Goal: Transaction & Acquisition: Purchase product/service

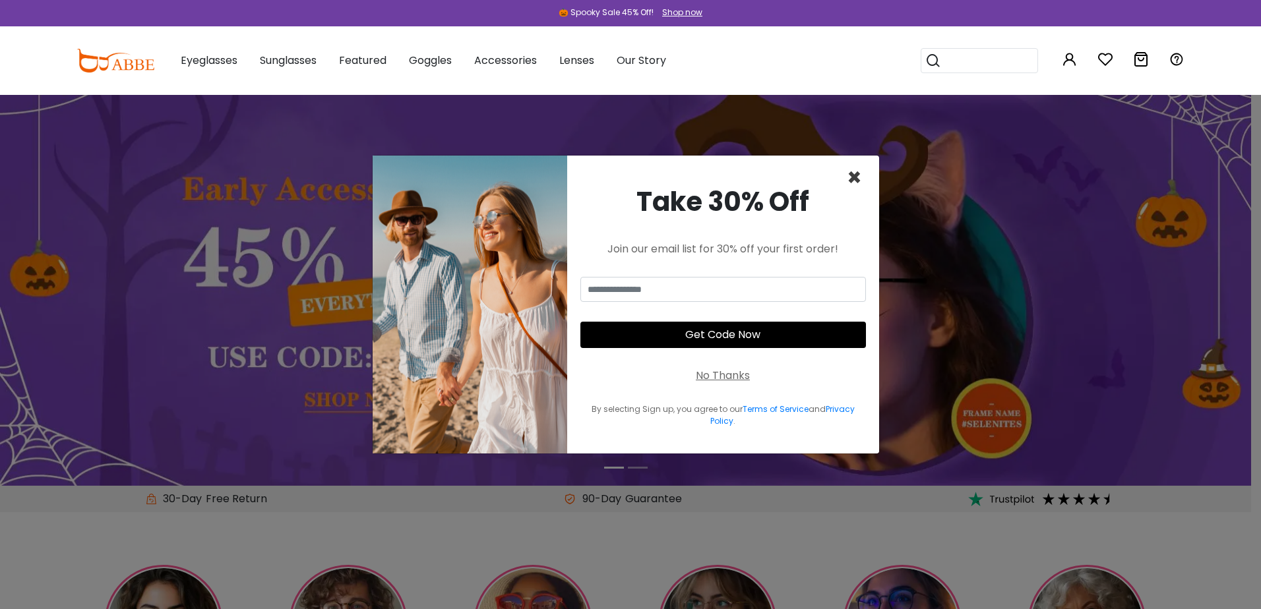
click at [859, 177] on span "×" at bounding box center [854, 178] width 15 height 34
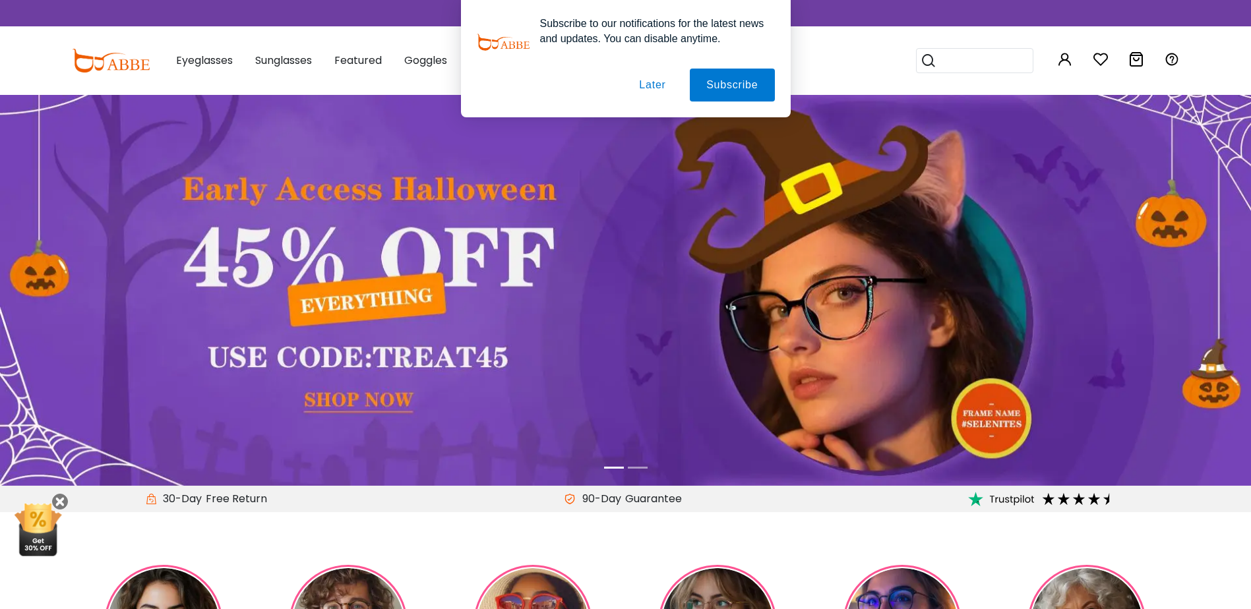
click at [716, 82] on button "Subscribe" at bounding box center [732, 85] width 84 height 33
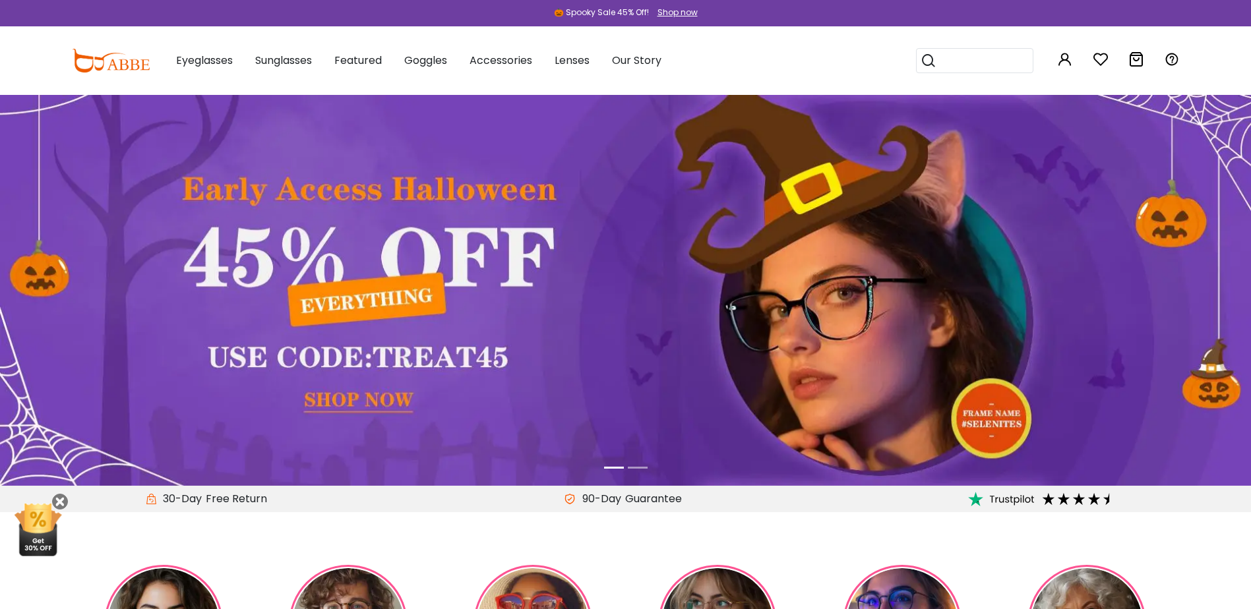
click at [1131, 0] on div at bounding box center [625, 0] width 1251 height 0
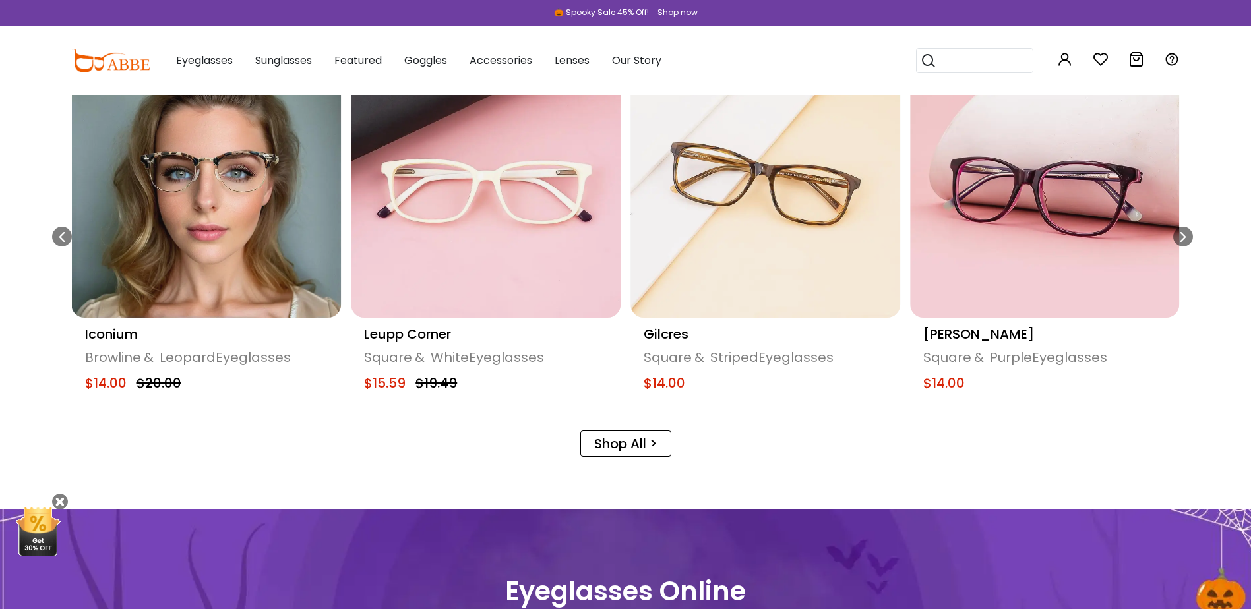
scroll to position [792, 0]
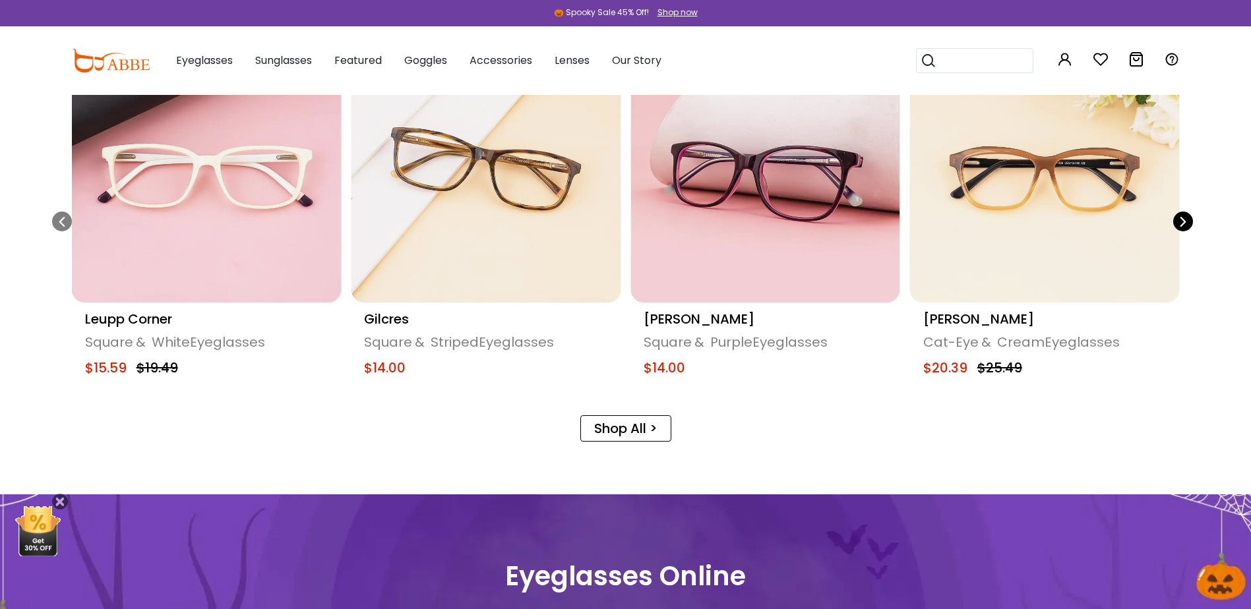
click at [1189, 224] on div "Next slide" at bounding box center [1183, 222] width 20 height 20
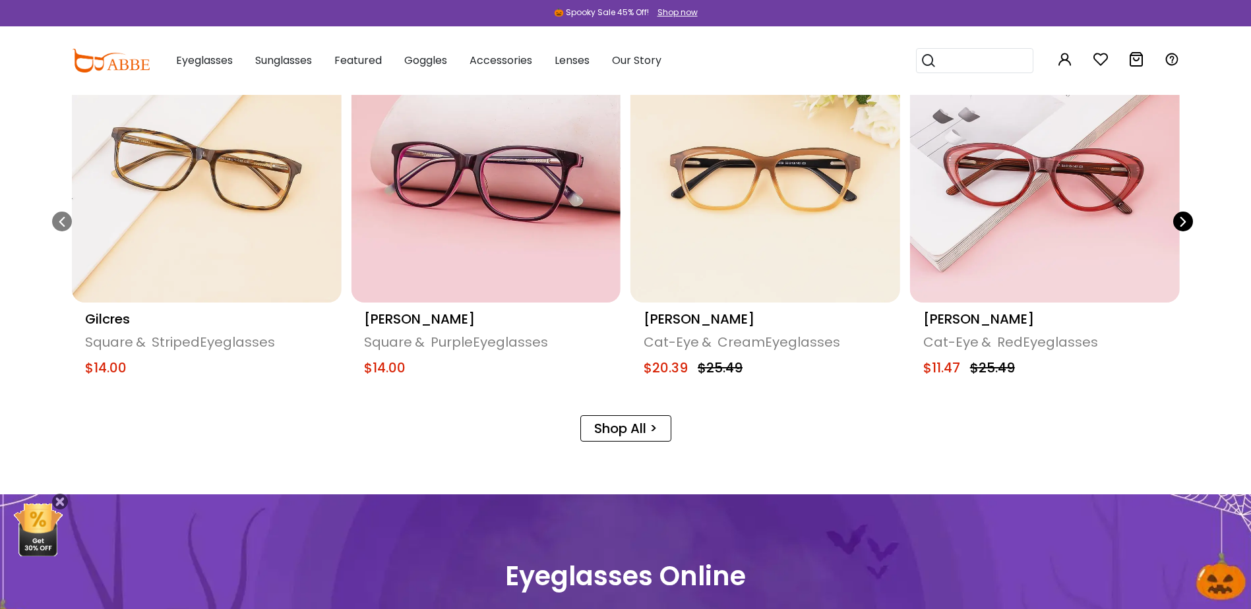
click at [1189, 224] on div "Next slide" at bounding box center [1183, 222] width 20 height 20
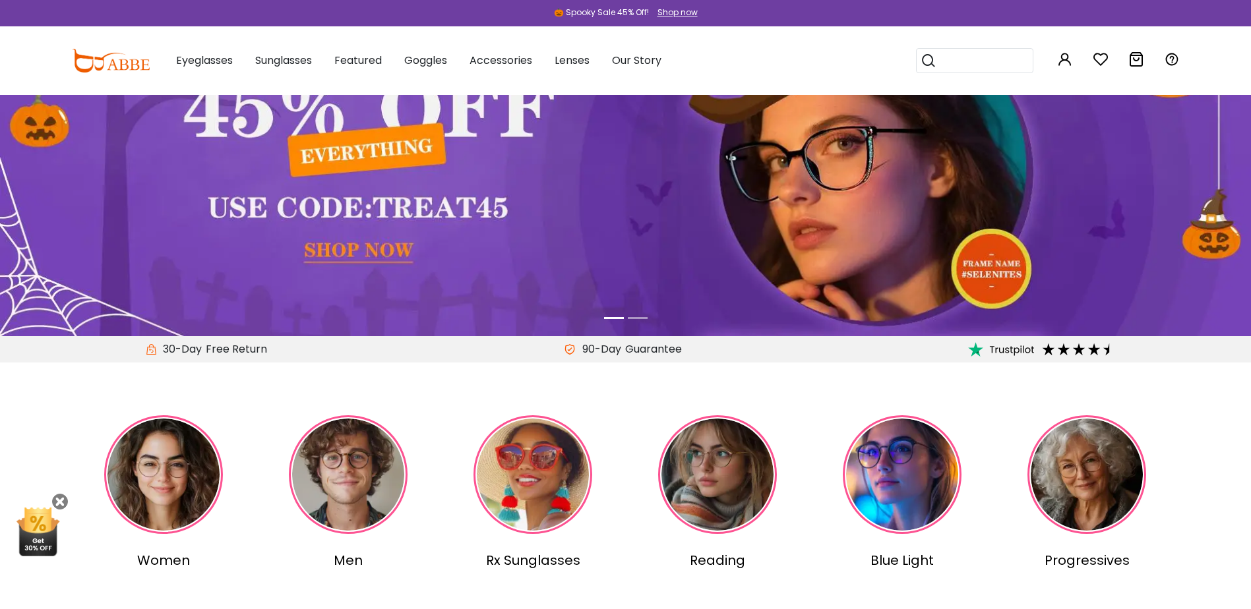
scroll to position [132, 0]
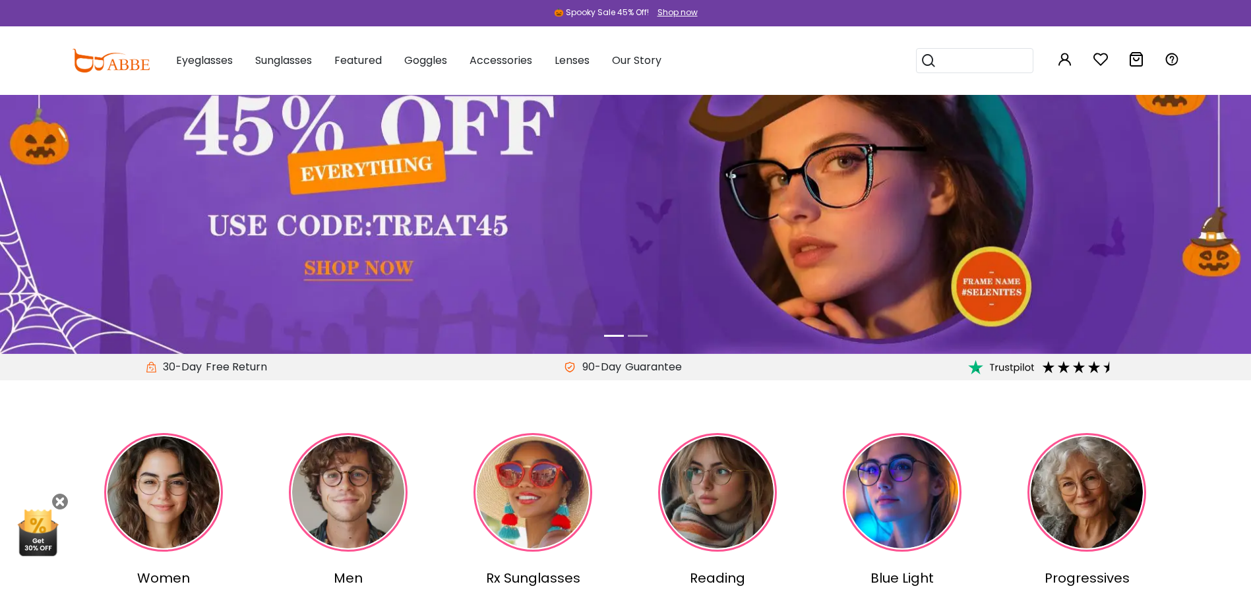
click at [1135, 60] on icon at bounding box center [1137, 59] width 16 height 16
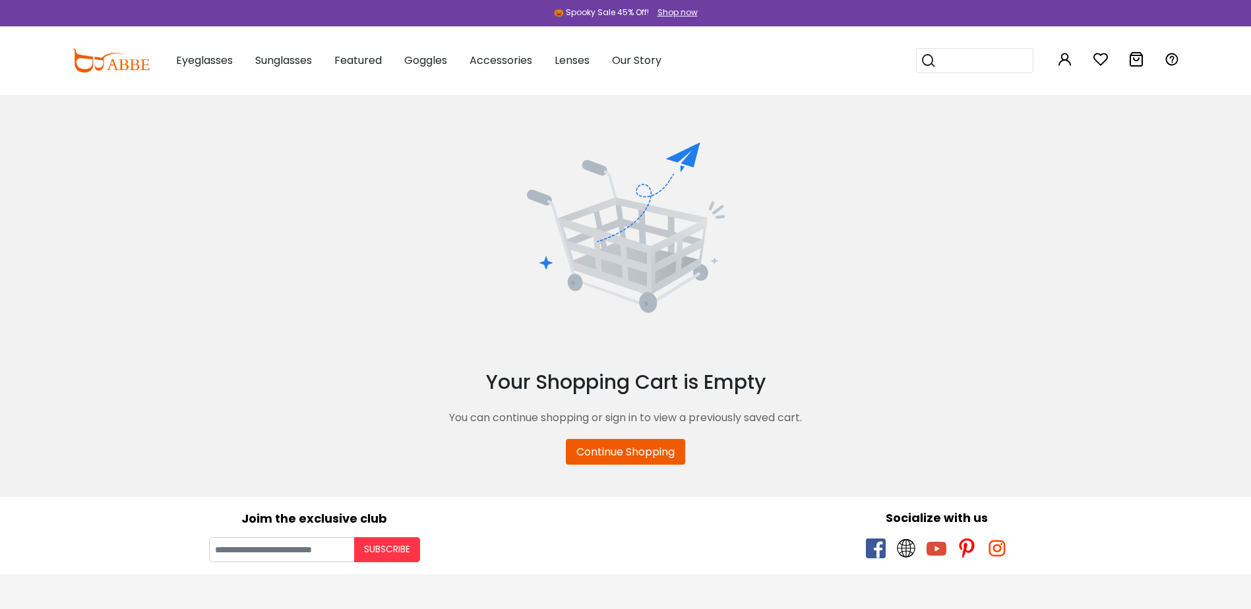
click at [1135, 49] on div "0" at bounding box center [1137, 60] width 16 height 69
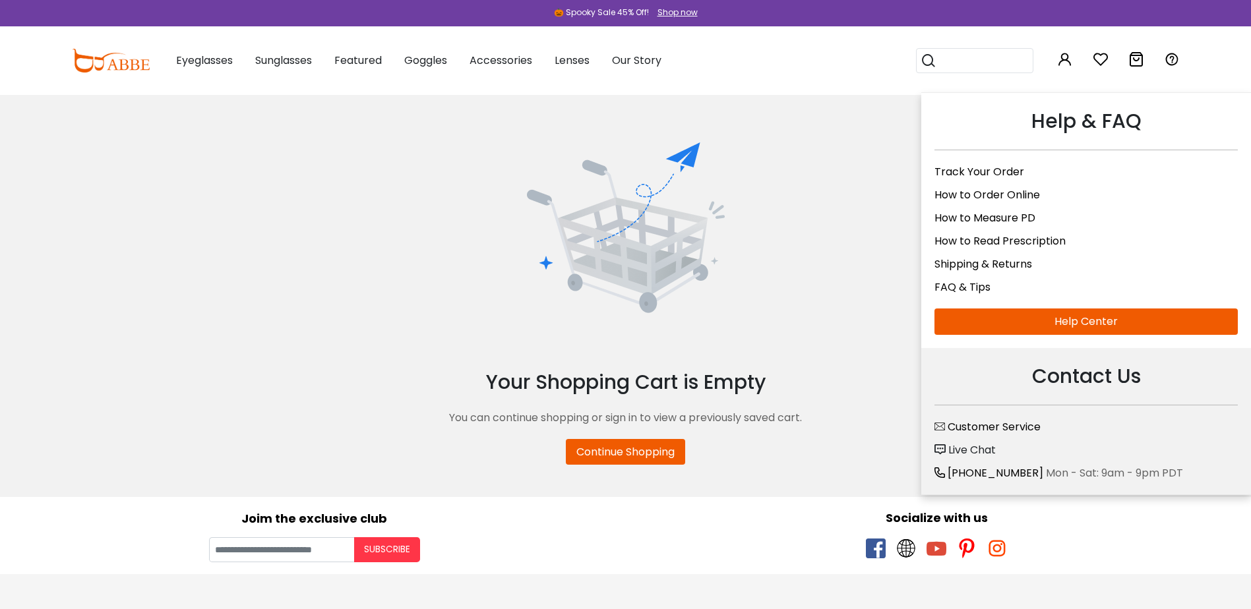
click at [1171, 54] on icon at bounding box center [1172, 59] width 16 height 16
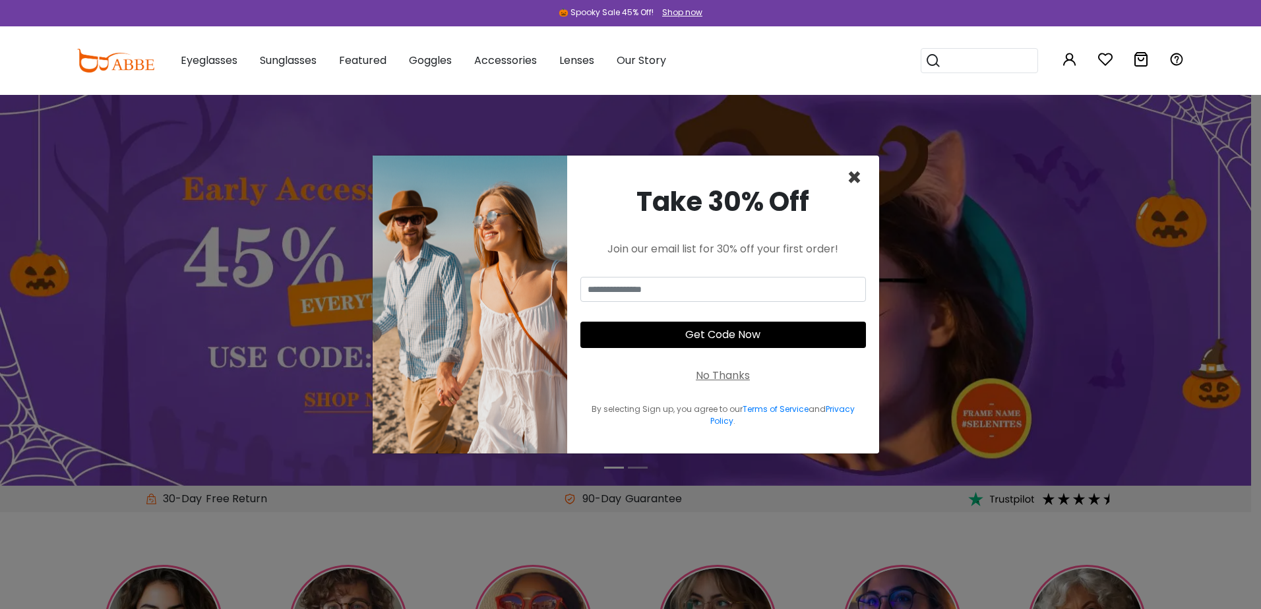
click at [857, 173] on span "×" at bounding box center [854, 178] width 15 height 34
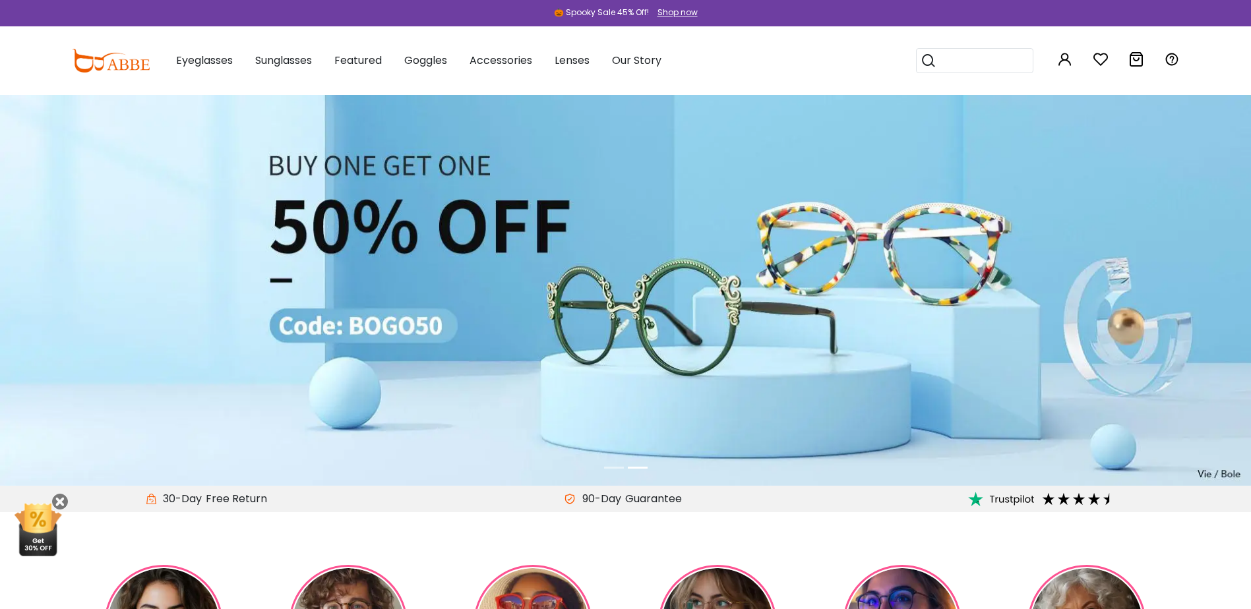
click at [1102, 53] on icon at bounding box center [1101, 59] width 16 height 16
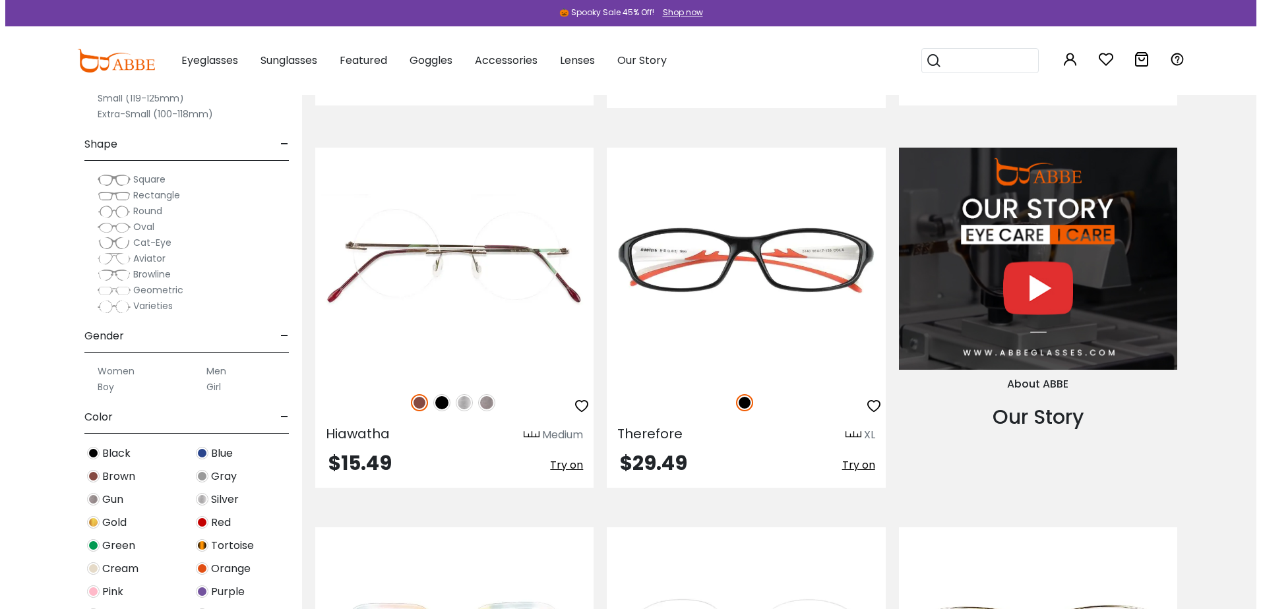
scroll to position [1451, 0]
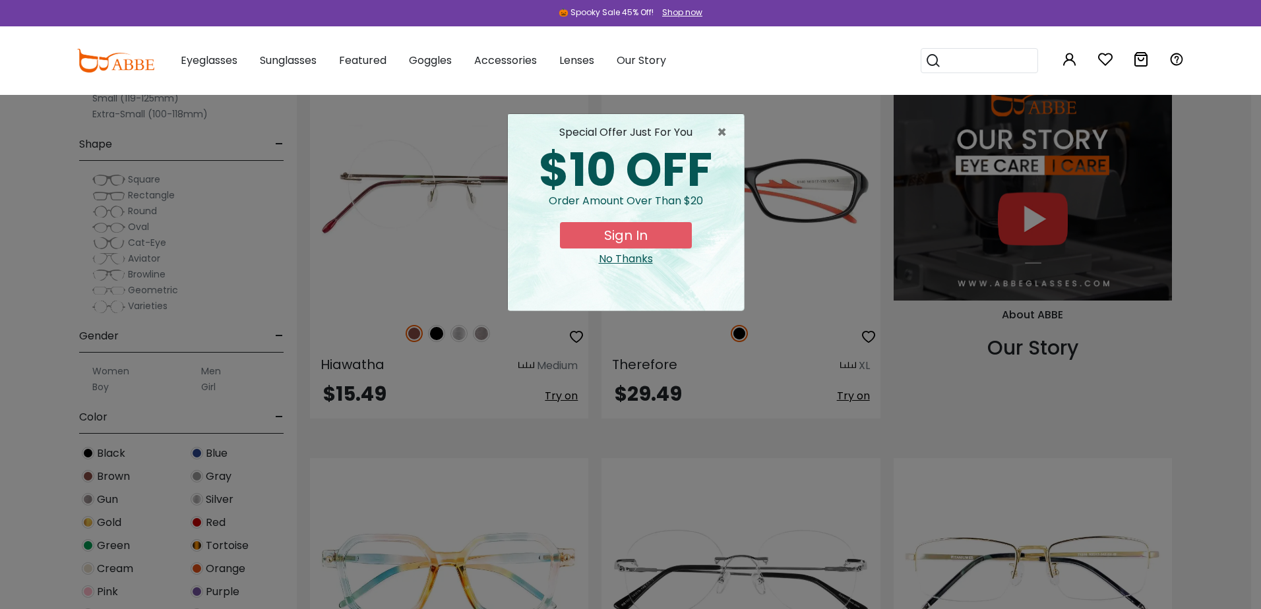
click at [625, 228] on button "Sign In" at bounding box center [626, 235] width 132 height 26
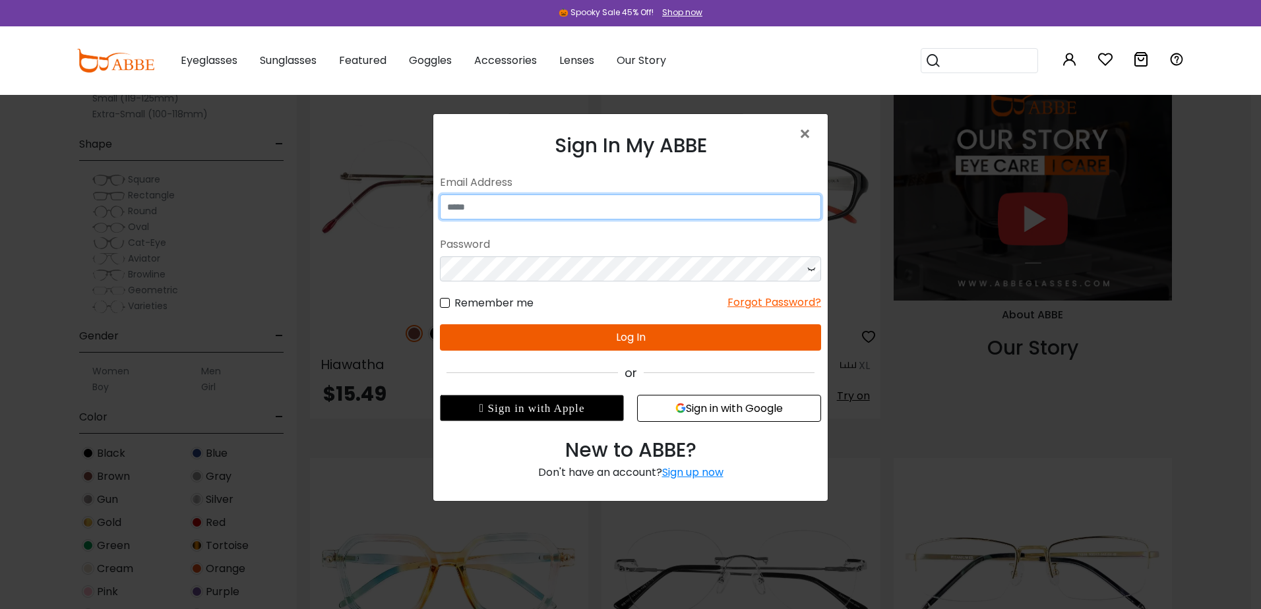
click at [505, 212] on input "email" at bounding box center [630, 207] width 381 height 25
type input "**********"
click at [470, 243] on div "Password" at bounding box center [630, 245] width 381 height 24
click at [480, 255] on div "Password" at bounding box center [630, 245] width 381 height 24
click at [483, 239] on div "Password" at bounding box center [630, 245] width 381 height 24
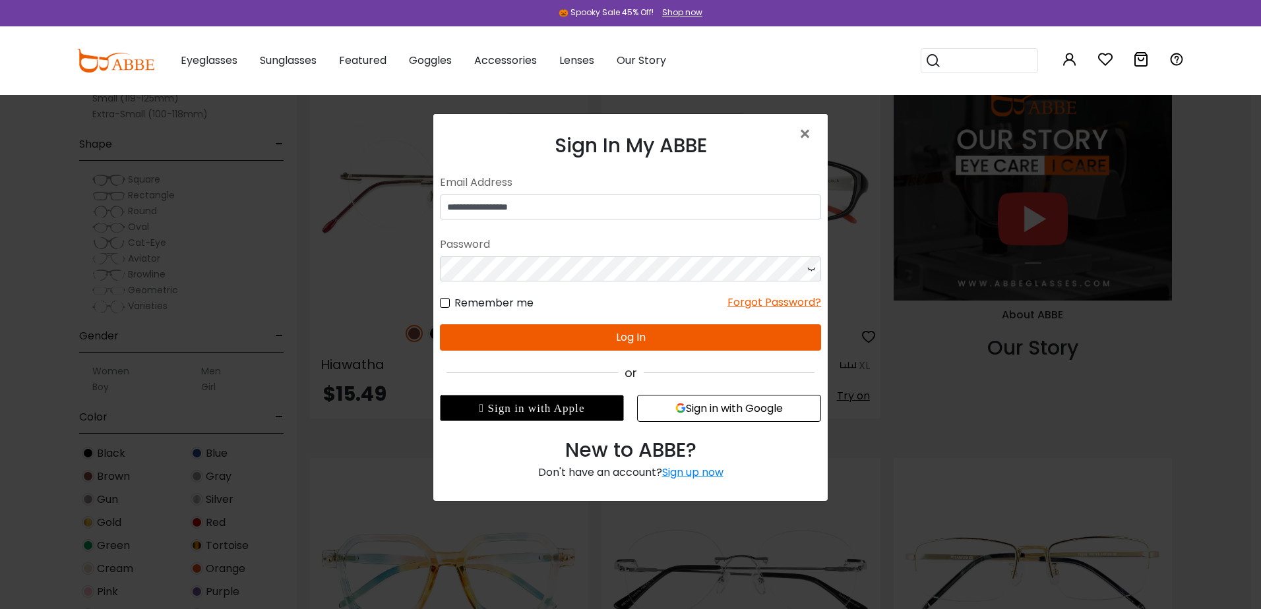
click at [631, 331] on button "Log In" at bounding box center [630, 338] width 381 height 26
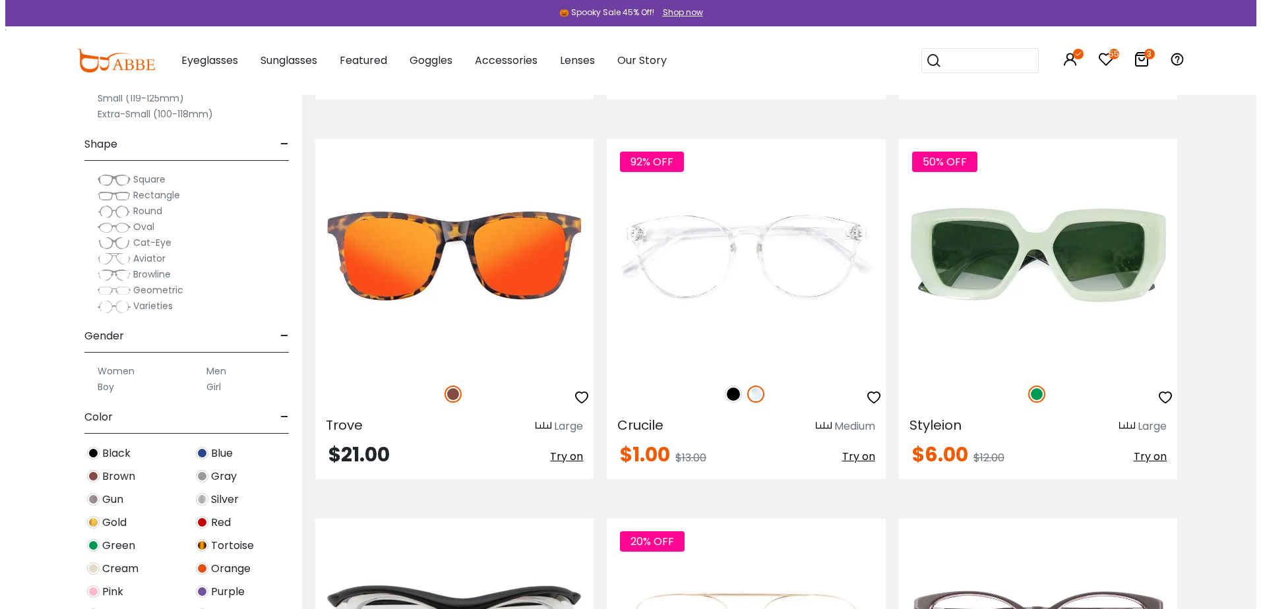
scroll to position [2243, 0]
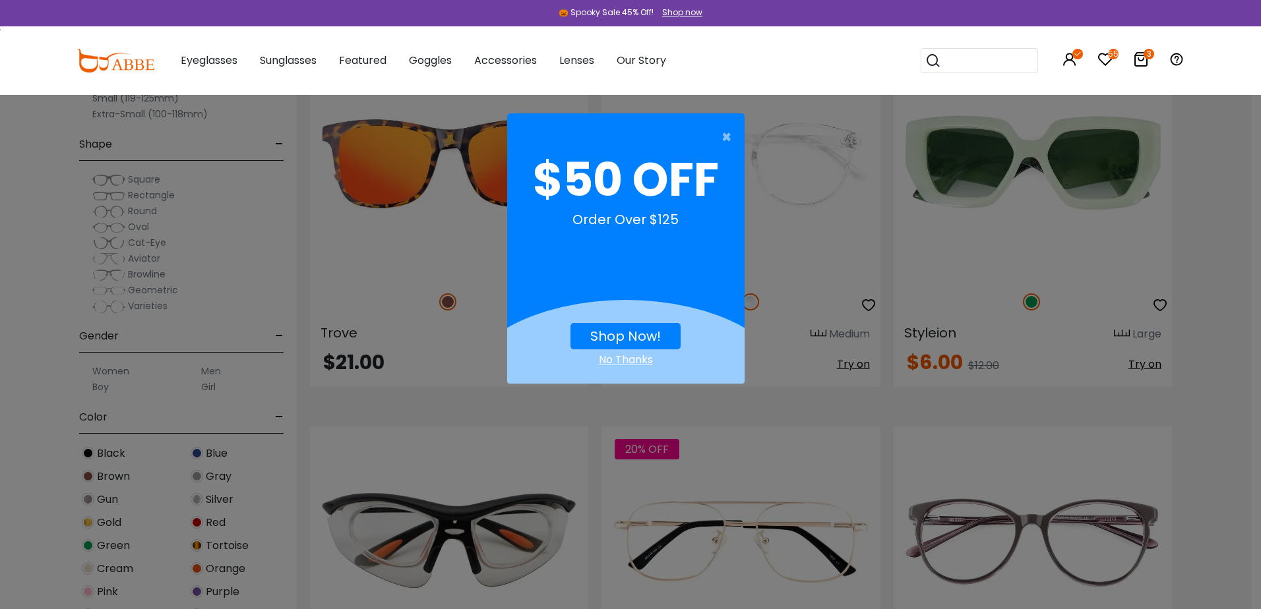
click at [629, 337] on link "Shop Now!" at bounding box center [625, 336] width 71 height 18
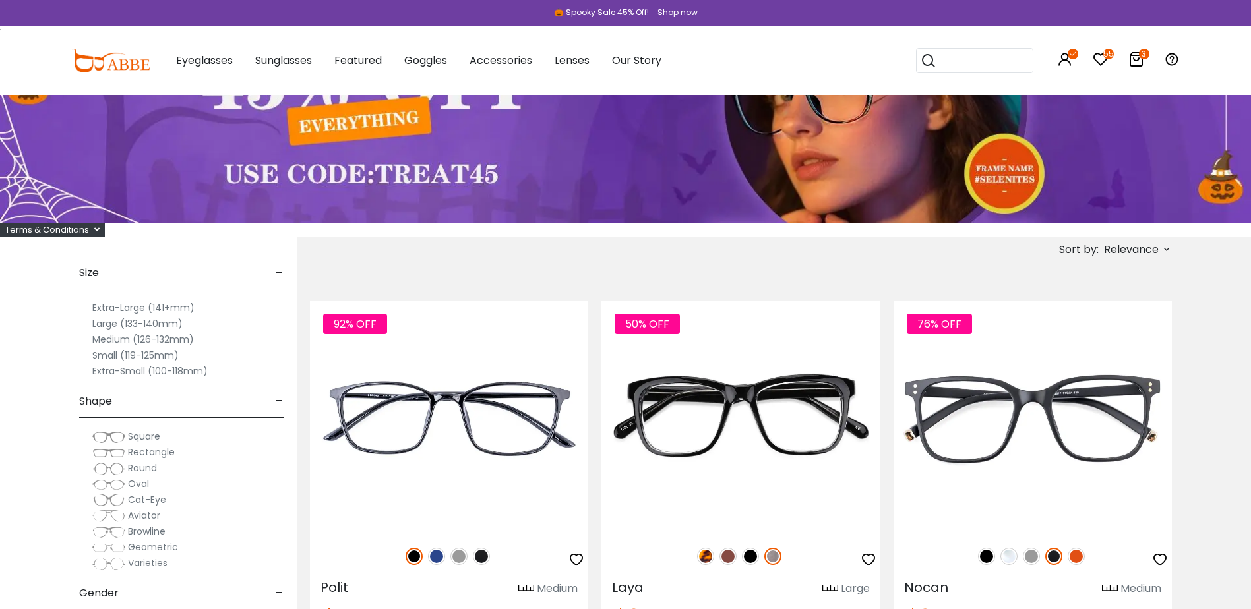
click at [1137, 57] on icon at bounding box center [1137, 59] width 16 height 16
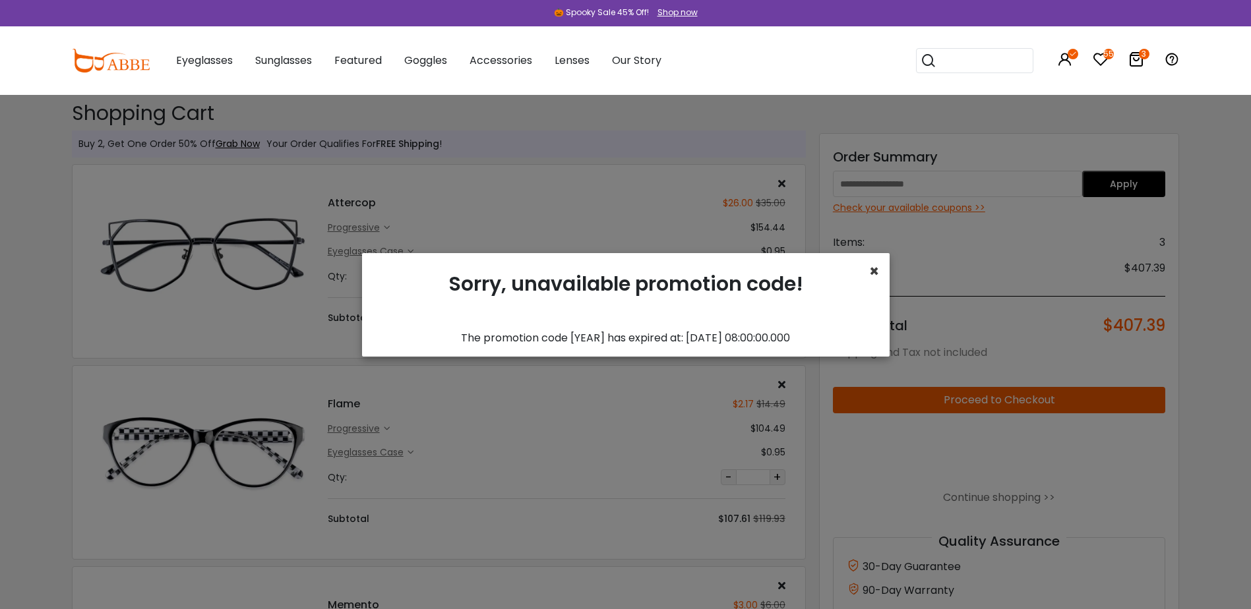
drag, startPoint x: 870, startPoint y: 268, endPoint x: 938, endPoint y: 277, distance: 68.6
click at [871, 268] on span "×" at bounding box center [874, 272] width 10 height 22
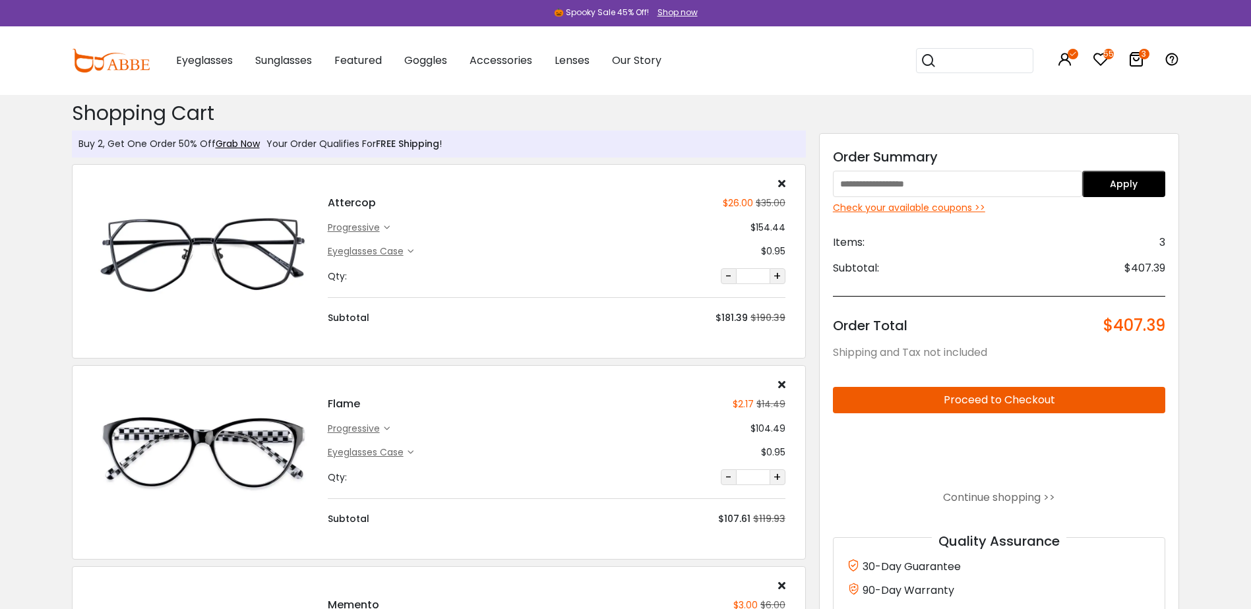
click at [1126, 189] on button "Apply" at bounding box center [1123, 184] width 83 height 26
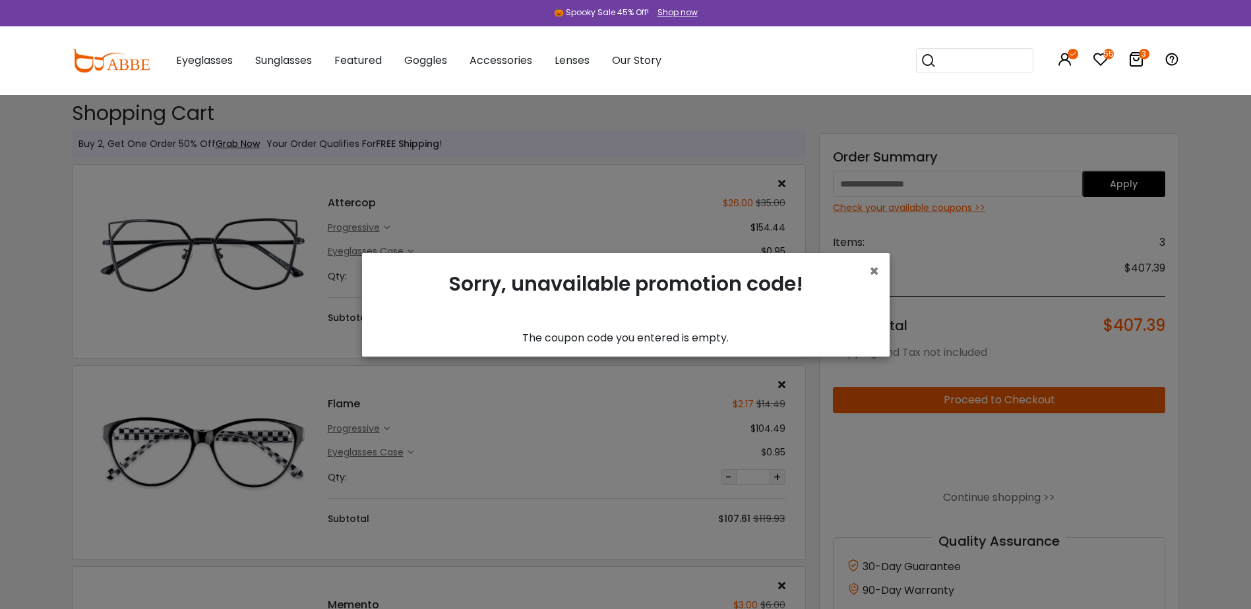
click at [881, 266] on div "× Sorry, unavailable promotion code! The coupon code you entered is empty. Show…" at bounding box center [626, 305] width 528 height 104
click at [878, 272] on span "×" at bounding box center [874, 272] width 10 height 22
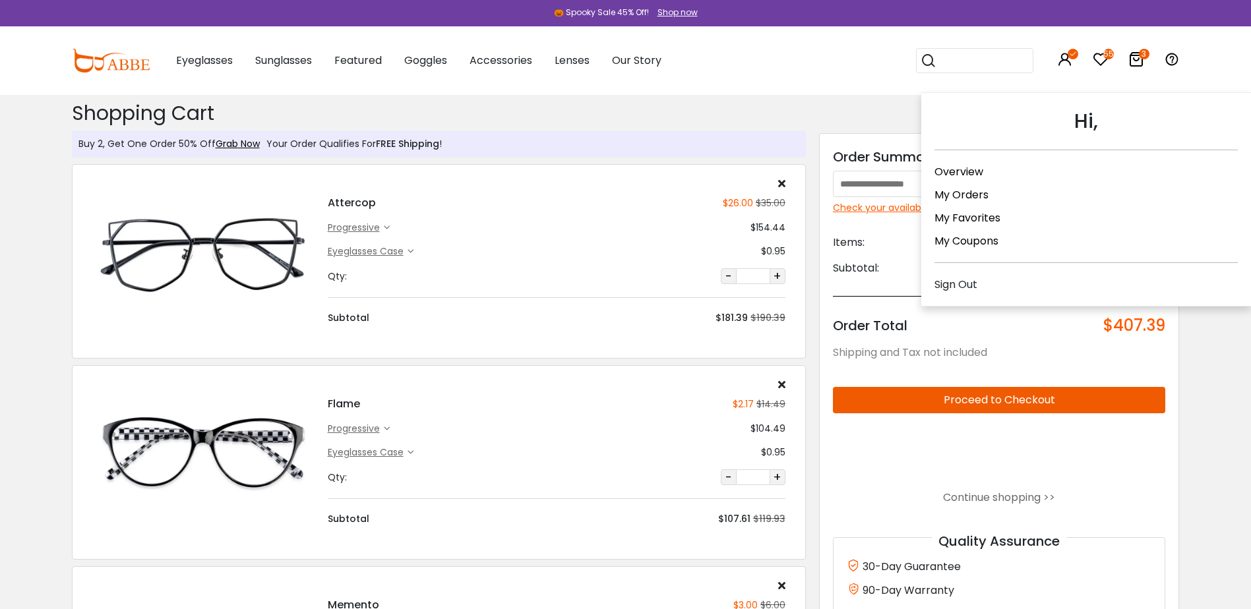
click at [1073, 58] on icon at bounding box center [1073, 54] width 11 height 11
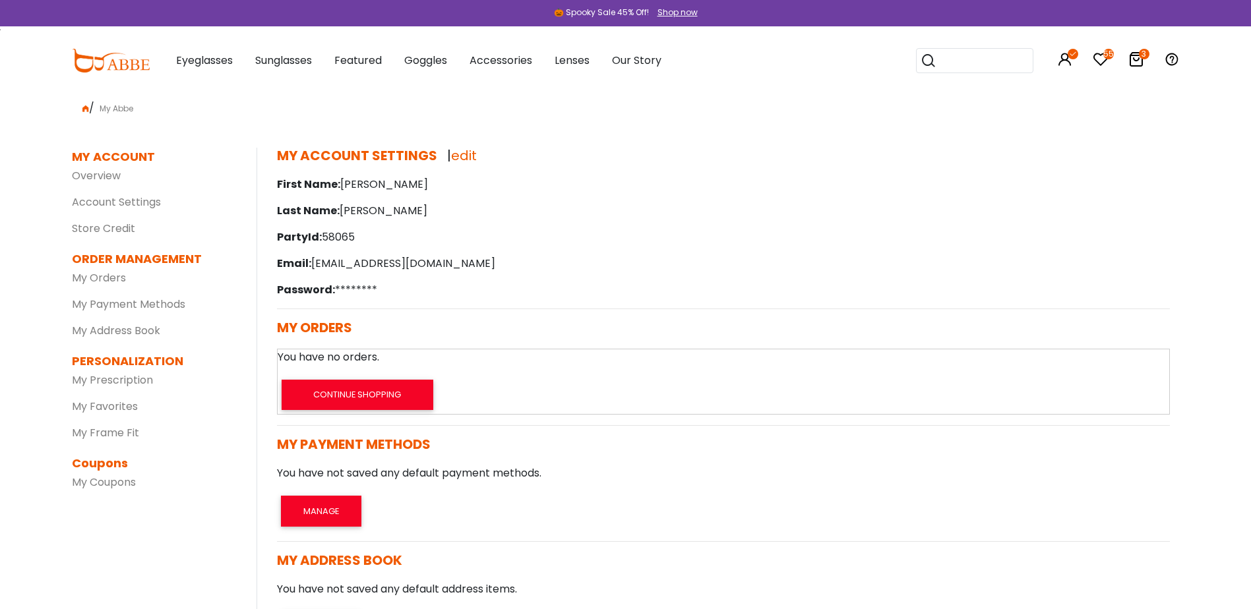
click at [1144, 61] on div "Popular Searches round Sunglasses aviator clear tortoise cat Recommended Laya $…" at bounding box center [1038, 60] width 284 height 69
click at [1133, 53] on icon at bounding box center [1137, 59] width 16 height 16
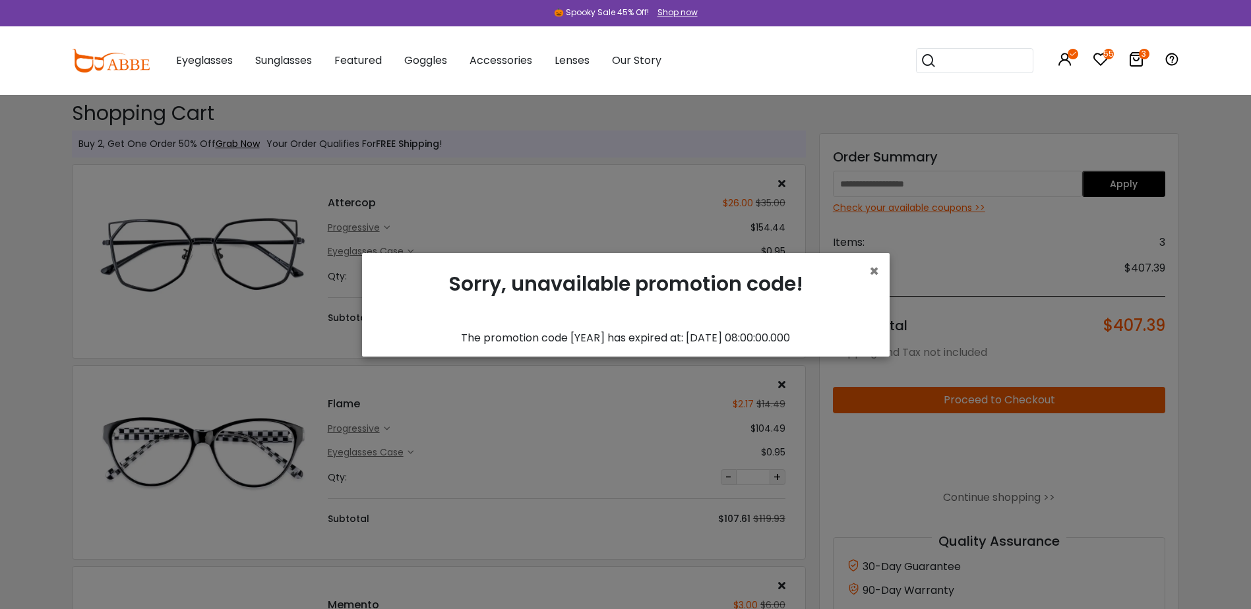
click at [886, 266] on div "× Sorry, unavailable promotion code! The promotion code [YEAR] has expired at: …" at bounding box center [626, 305] width 528 height 104
click at [877, 265] on span "×" at bounding box center [874, 272] width 10 height 22
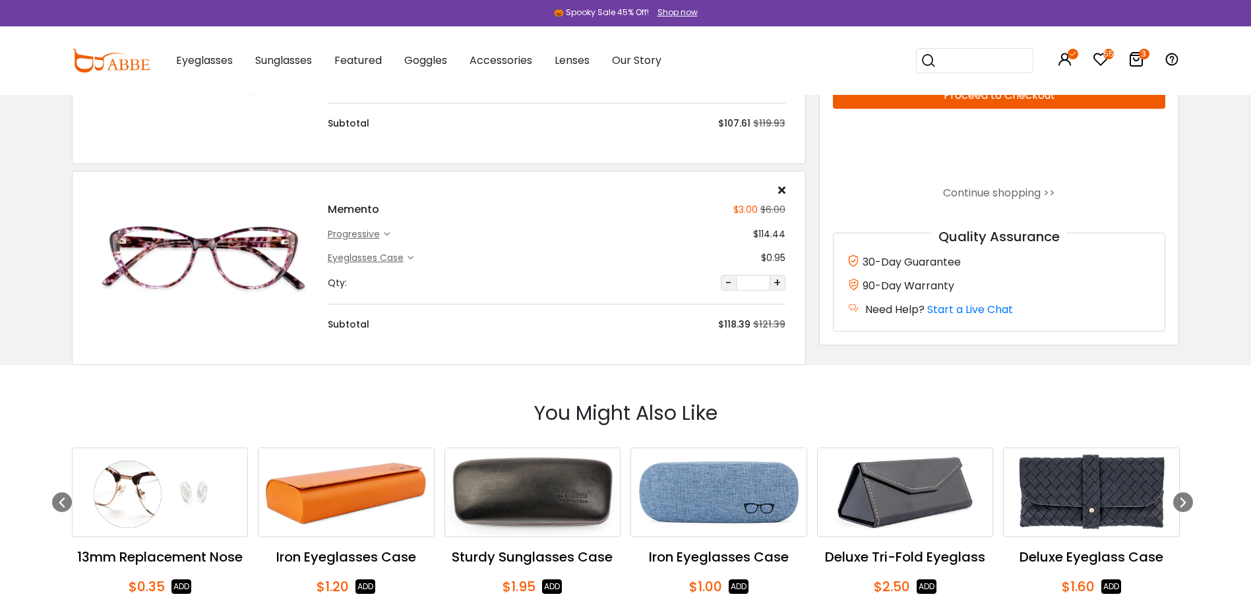
scroll to position [132, 0]
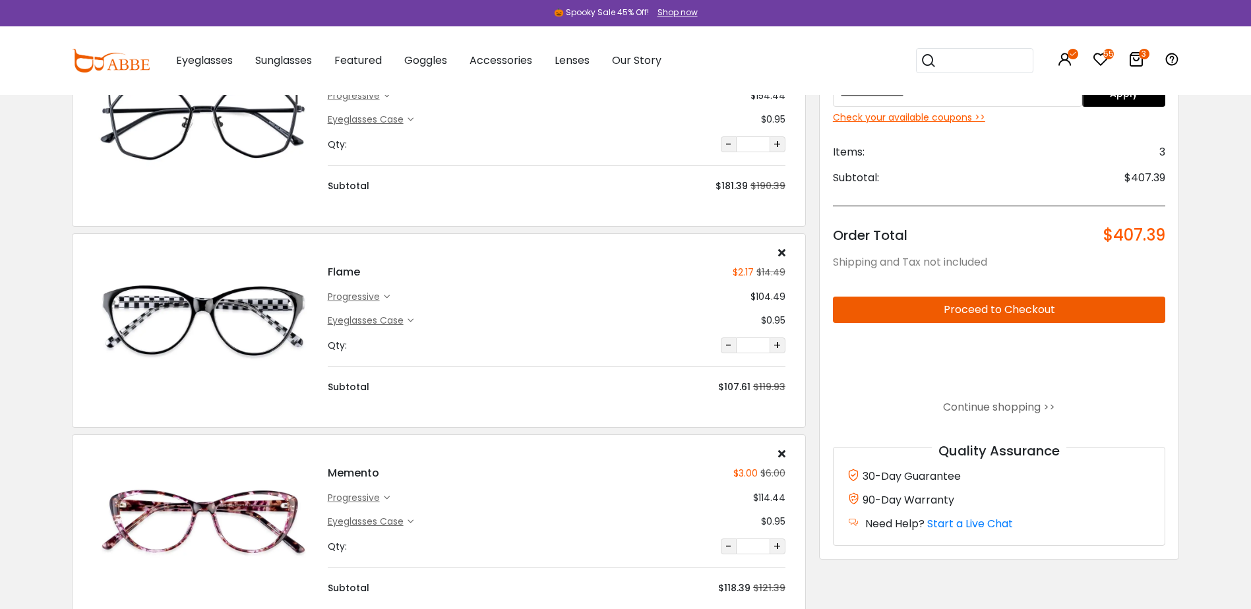
click at [182, 326] on img at bounding box center [203, 320] width 222 height 111
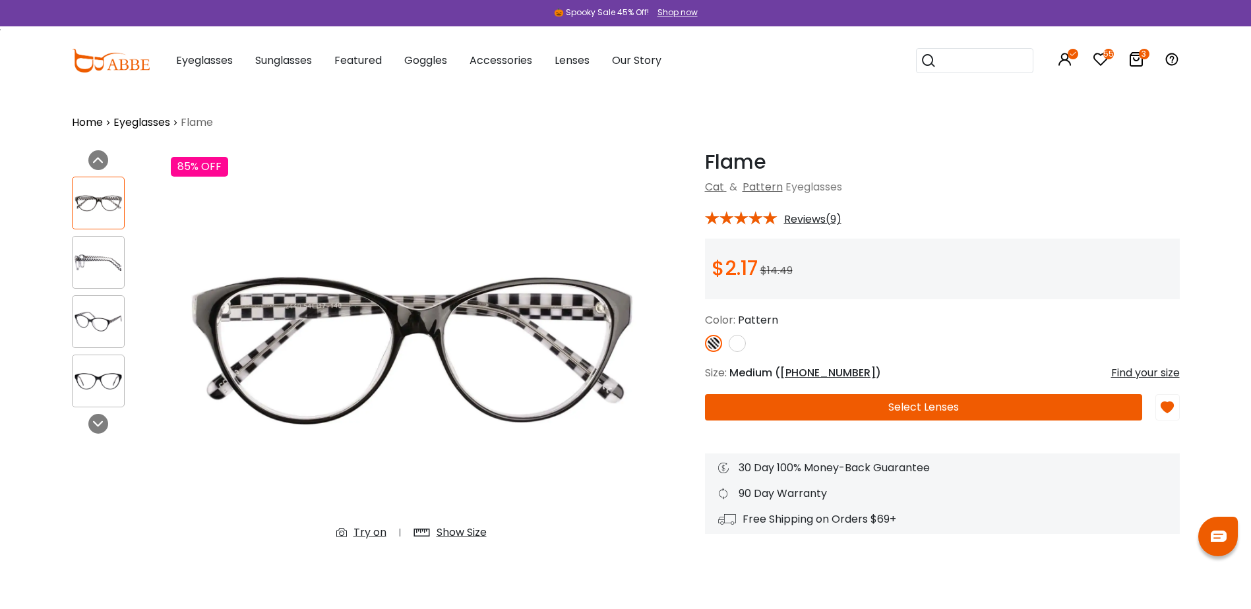
click at [88, 202] on img at bounding box center [98, 204] width 51 height 26
click at [94, 251] on img at bounding box center [98, 263] width 51 height 26
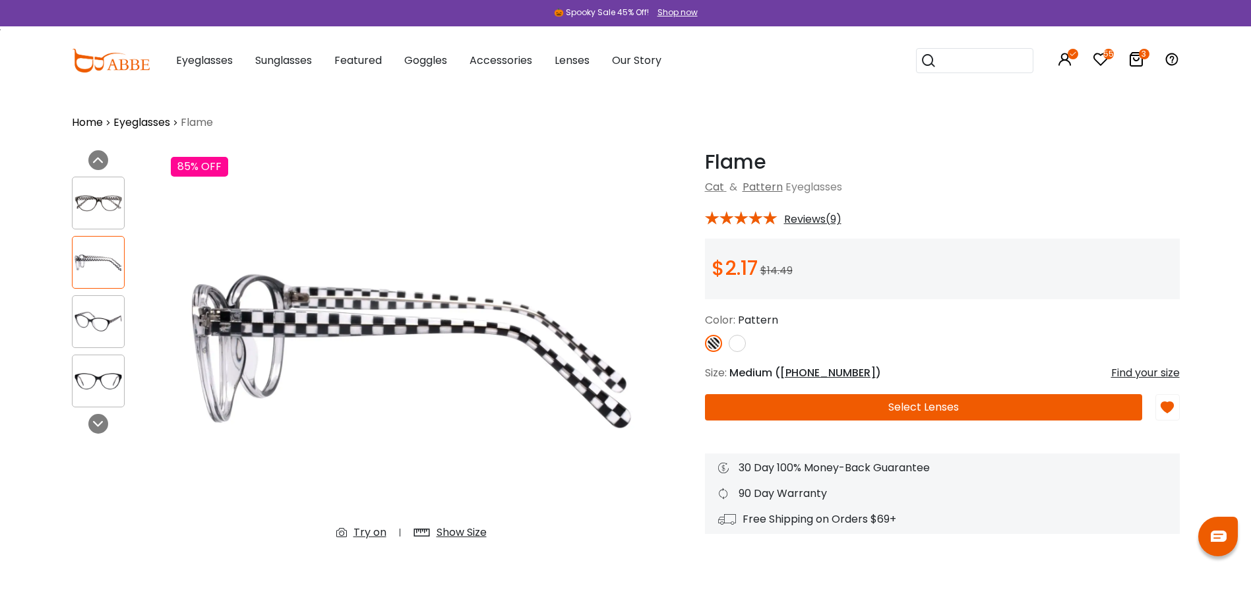
click at [104, 305] on div at bounding box center [98, 322] width 53 height 53
click at [82, 348] on div at bounding box center [98, 322] width 53 height 53
click at [910, 406] on button "Select Lenses" at bounding box center [923, 407] width 437 height 26
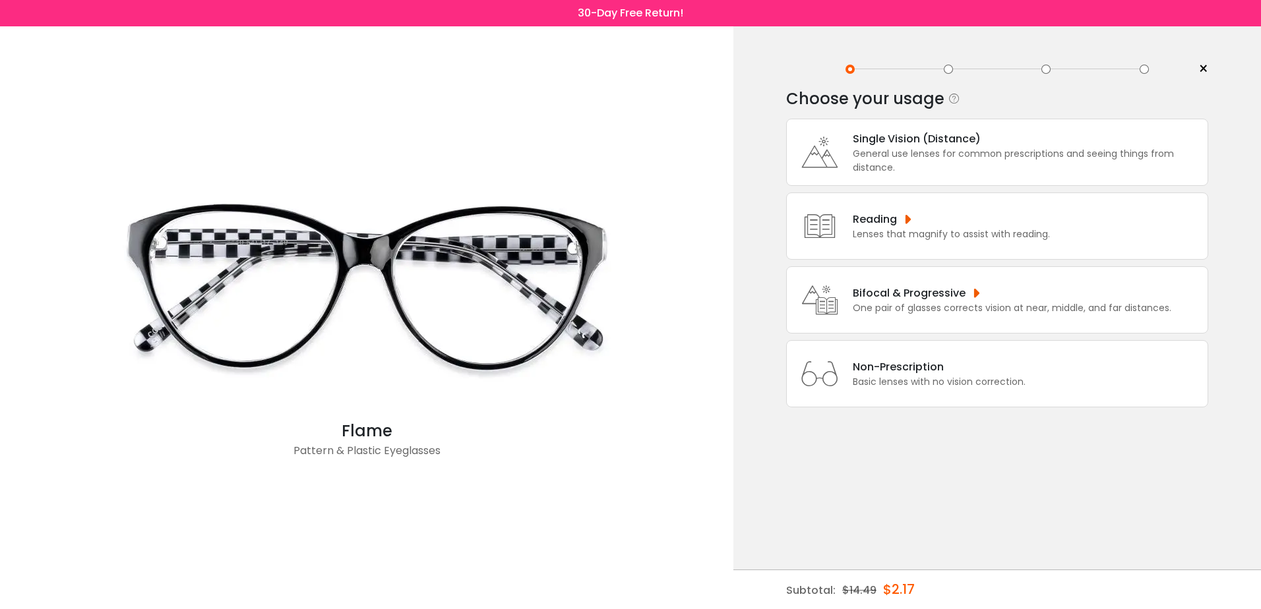
click at [898, 296] on div "Bifocal & Progressive" at bounding box center [1012, 293] width 319 height 16
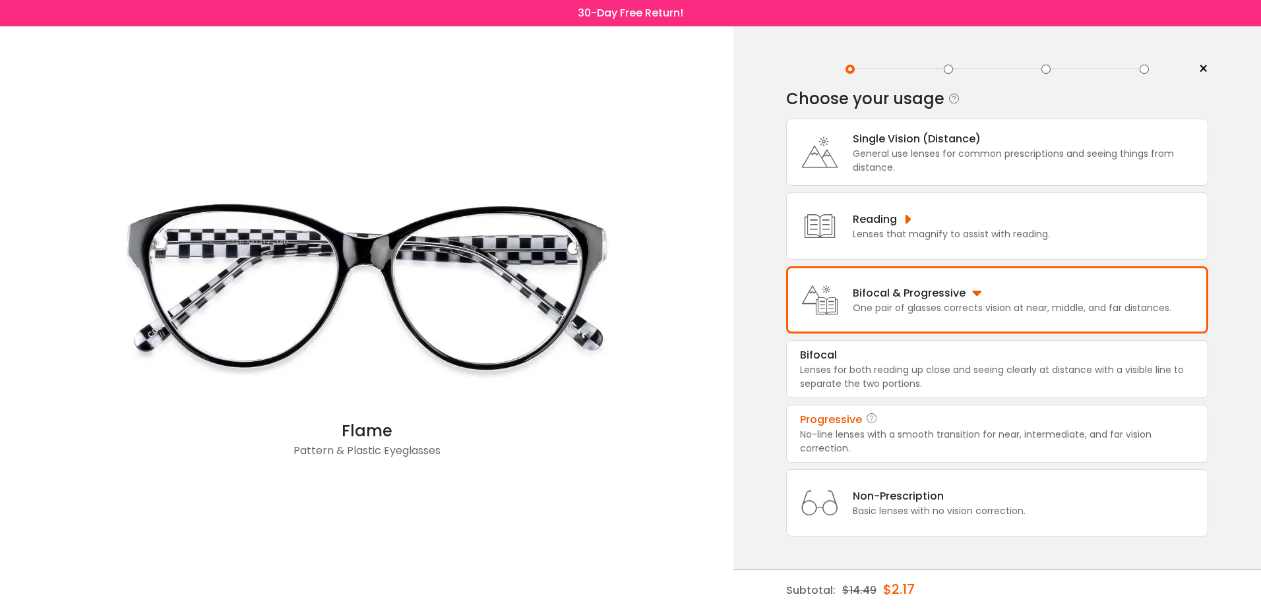
click at [832, 428] on div "No-line lenses with a smooth transition for near, intermediate, and far vision …" at bounding box center [997, 442] width 394 height 28
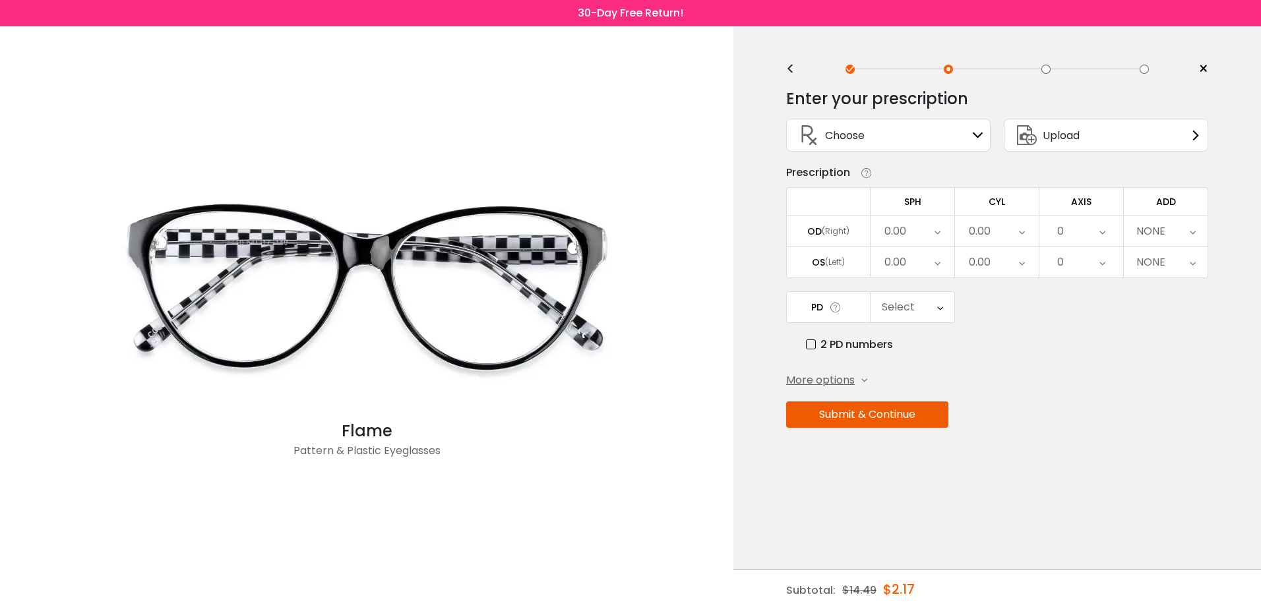
click at [802, 381] on span "More options" at bounding box center [820, 381] width 69 height 16
